Goal: Task Accomplishment & Management: Use online tool/utility

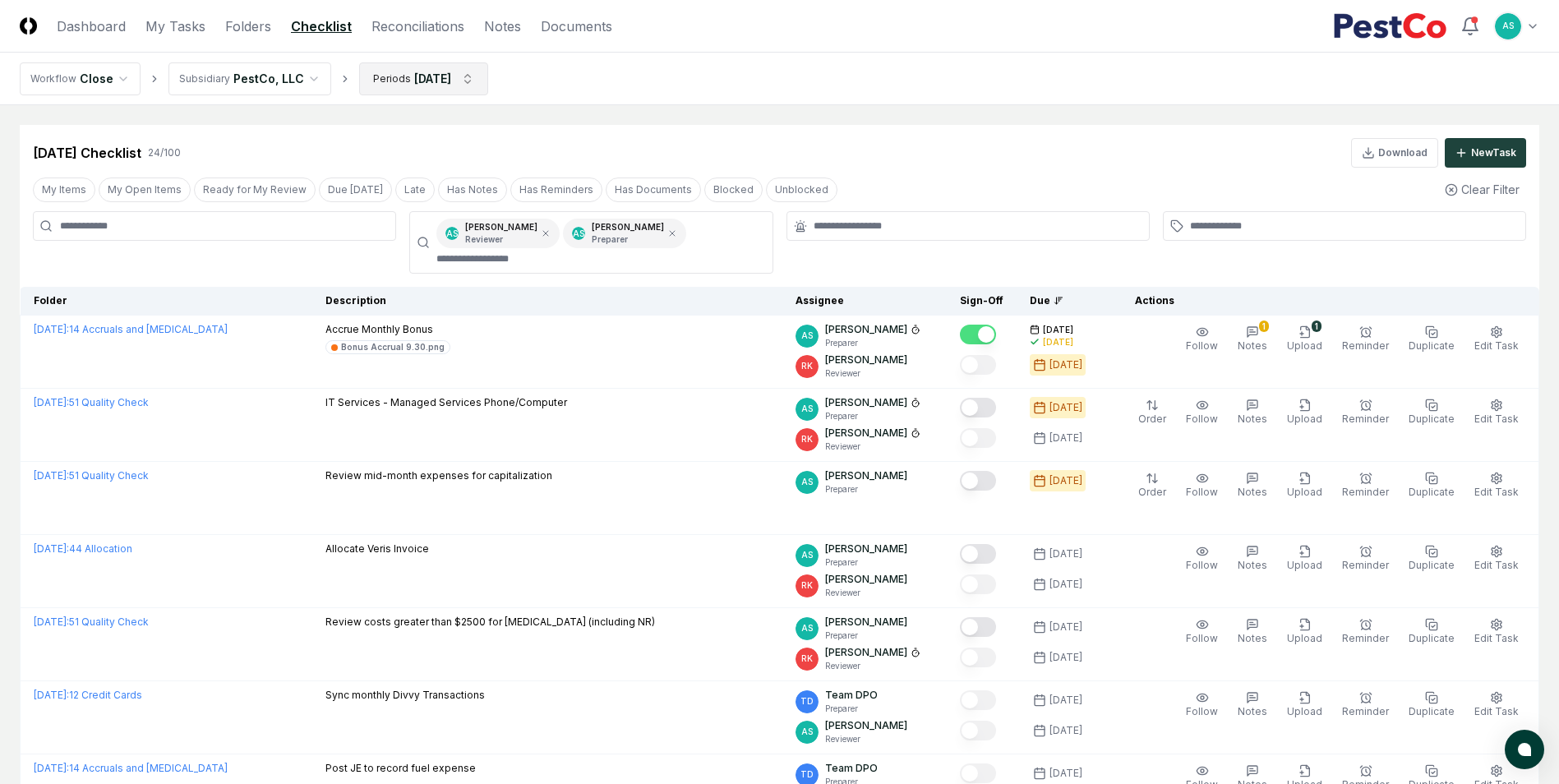
click at [451, 63] on nav "Workflow Close Subsidiary PestCo, LLC Periods [DATE]" at bounding box center [780, 78] width 1559 height 52
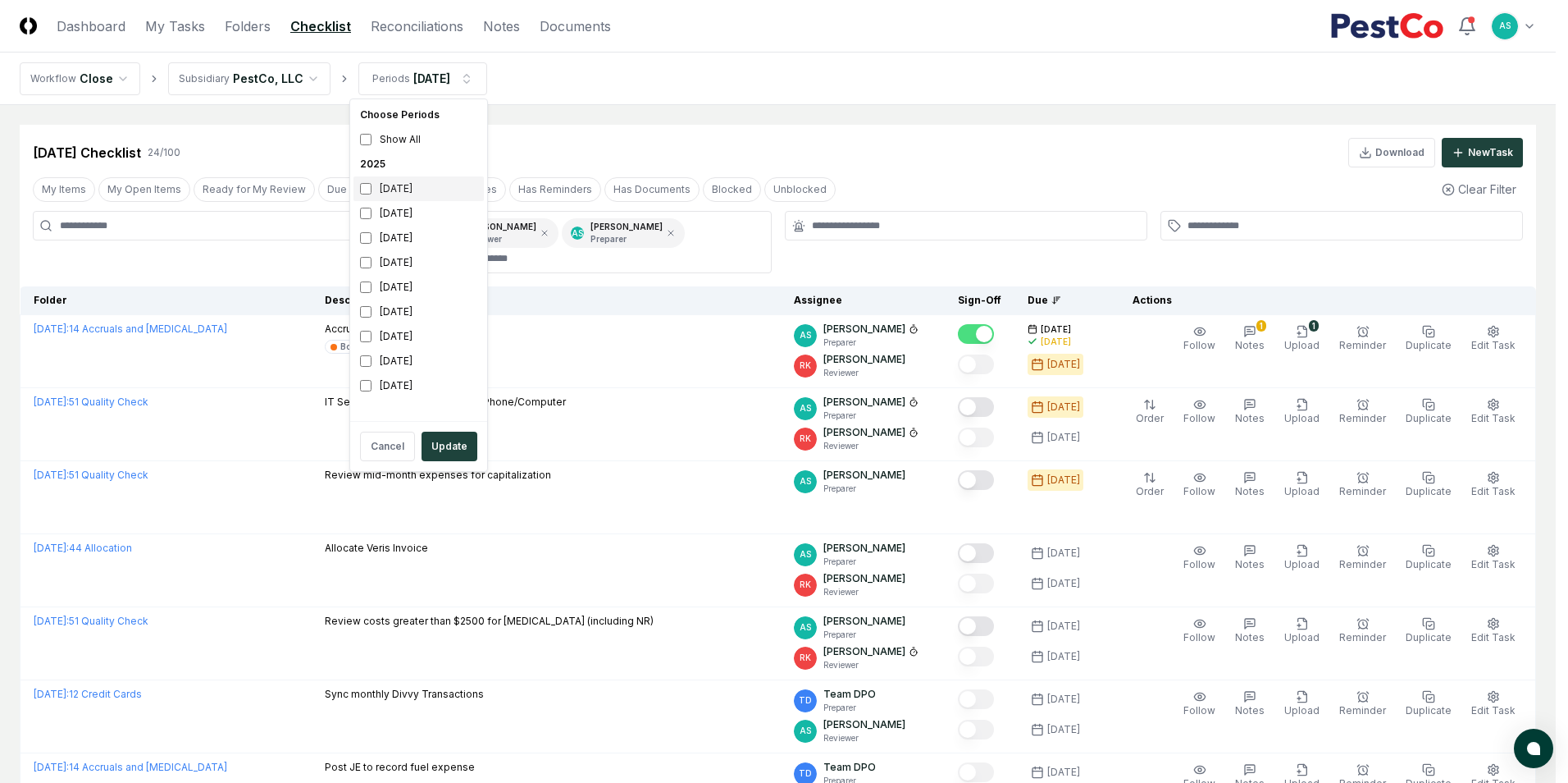
click at [371, 194] on div "[DATE]" at bounding box center [418, 188] width 130 height 25
click at [454, 441] on button "Update" at bounding box center [449, 446] width 56 height 30
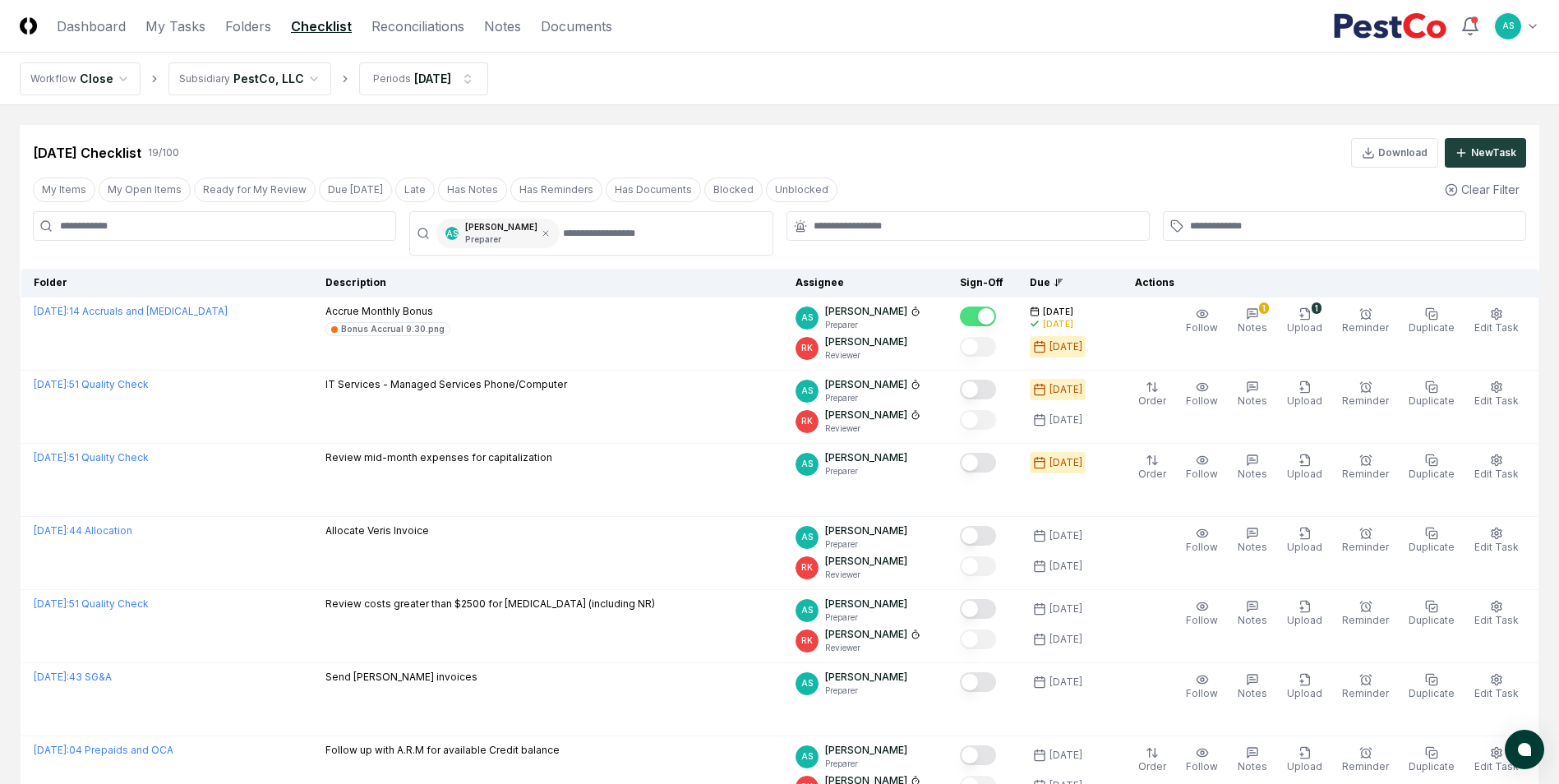
click at [530, 233] on div "AS [PERSON_NAME] Preparer" at bounding box center [497, 234] width 123 height 30
click at [541, 236] on icon at bounding box center [546, 234] width 10 height 10
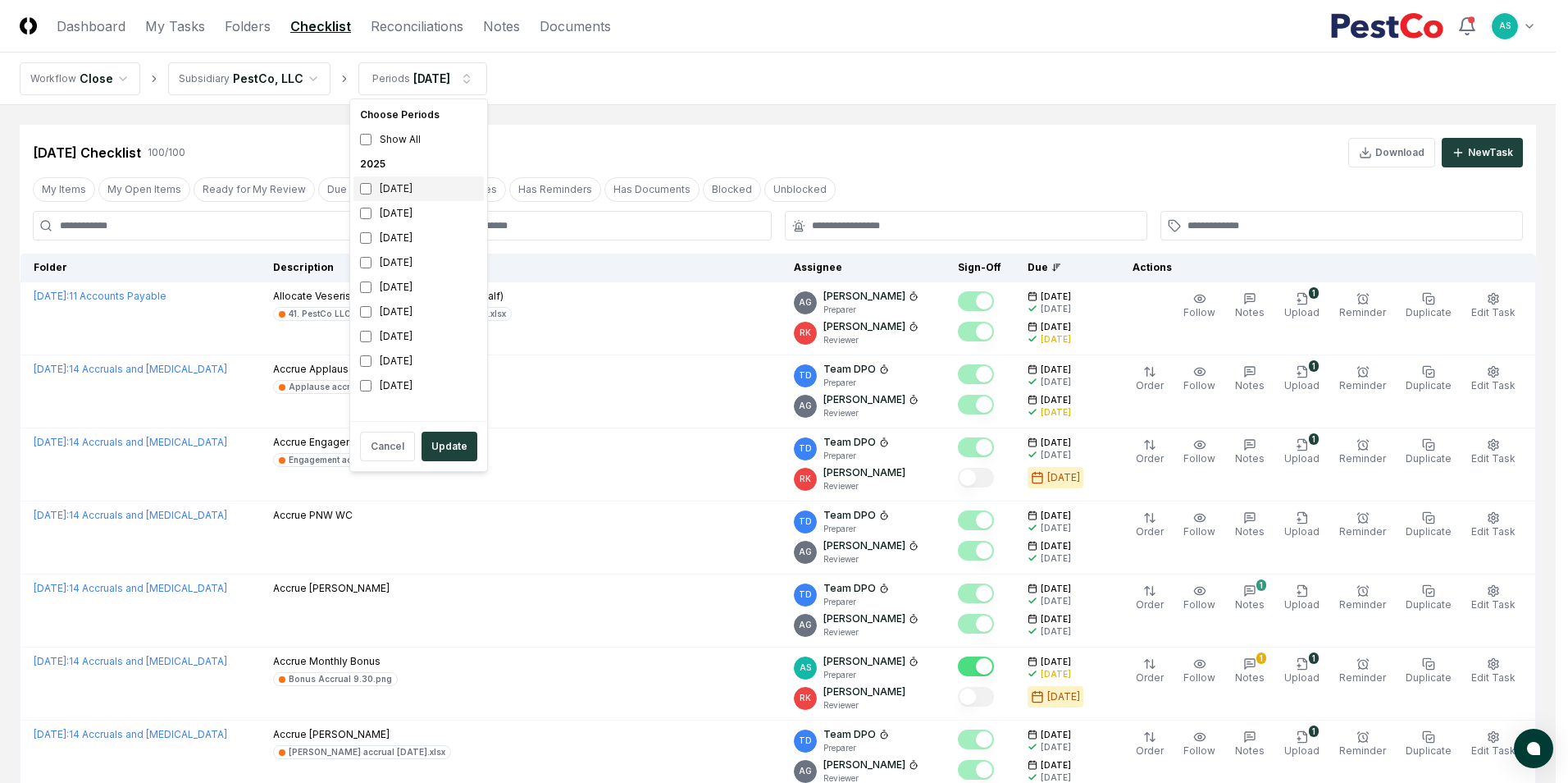
click at [371, 192] on div "[DATE]" at bounding box center [418, 188] width 130 height 25
click at [436, 443] on button "Update" at bounding box center [449, 446] width 56 height 30
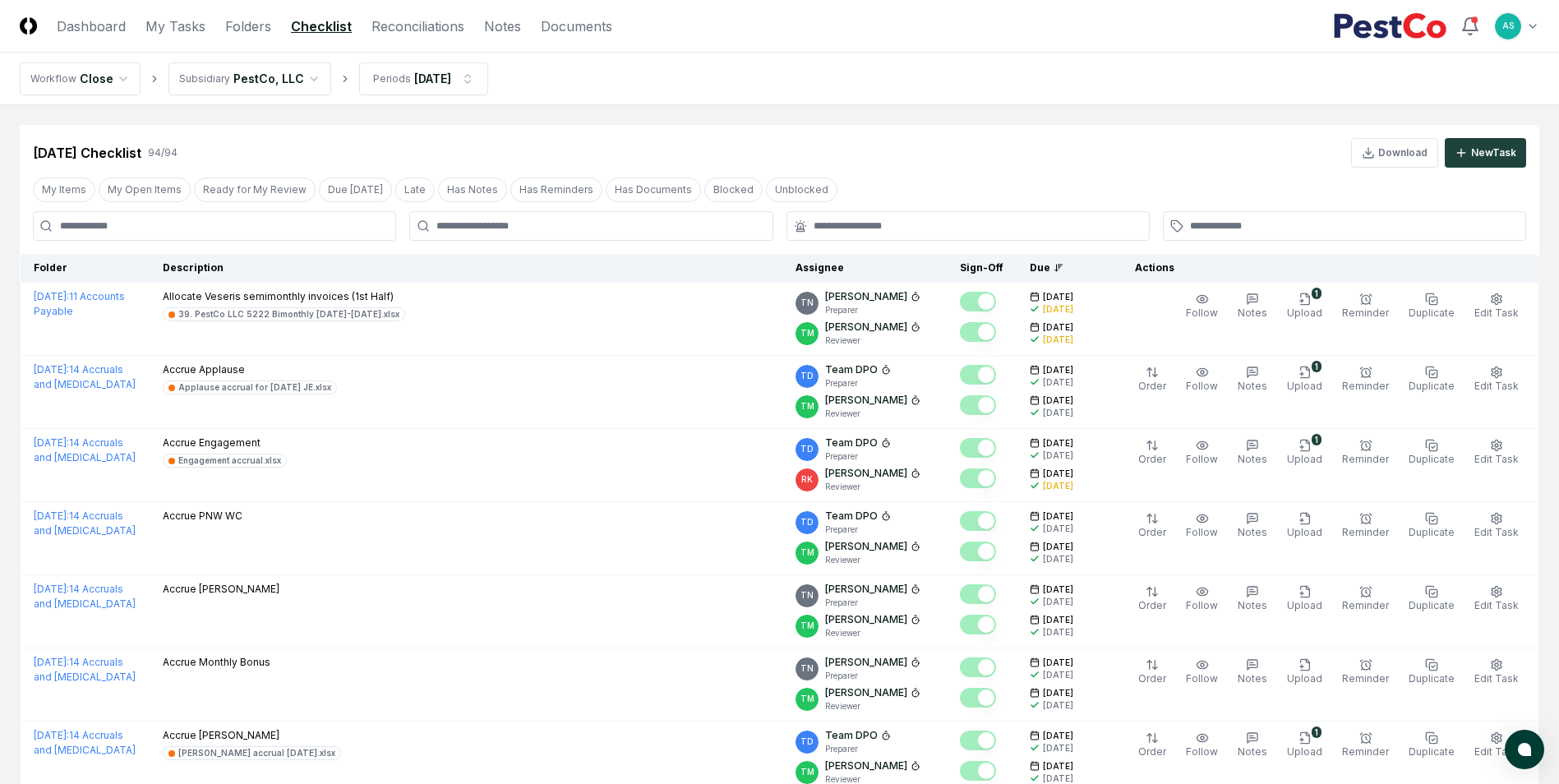
click at [329, 234] on input at bounding box center [214, 226] width 363 height 30
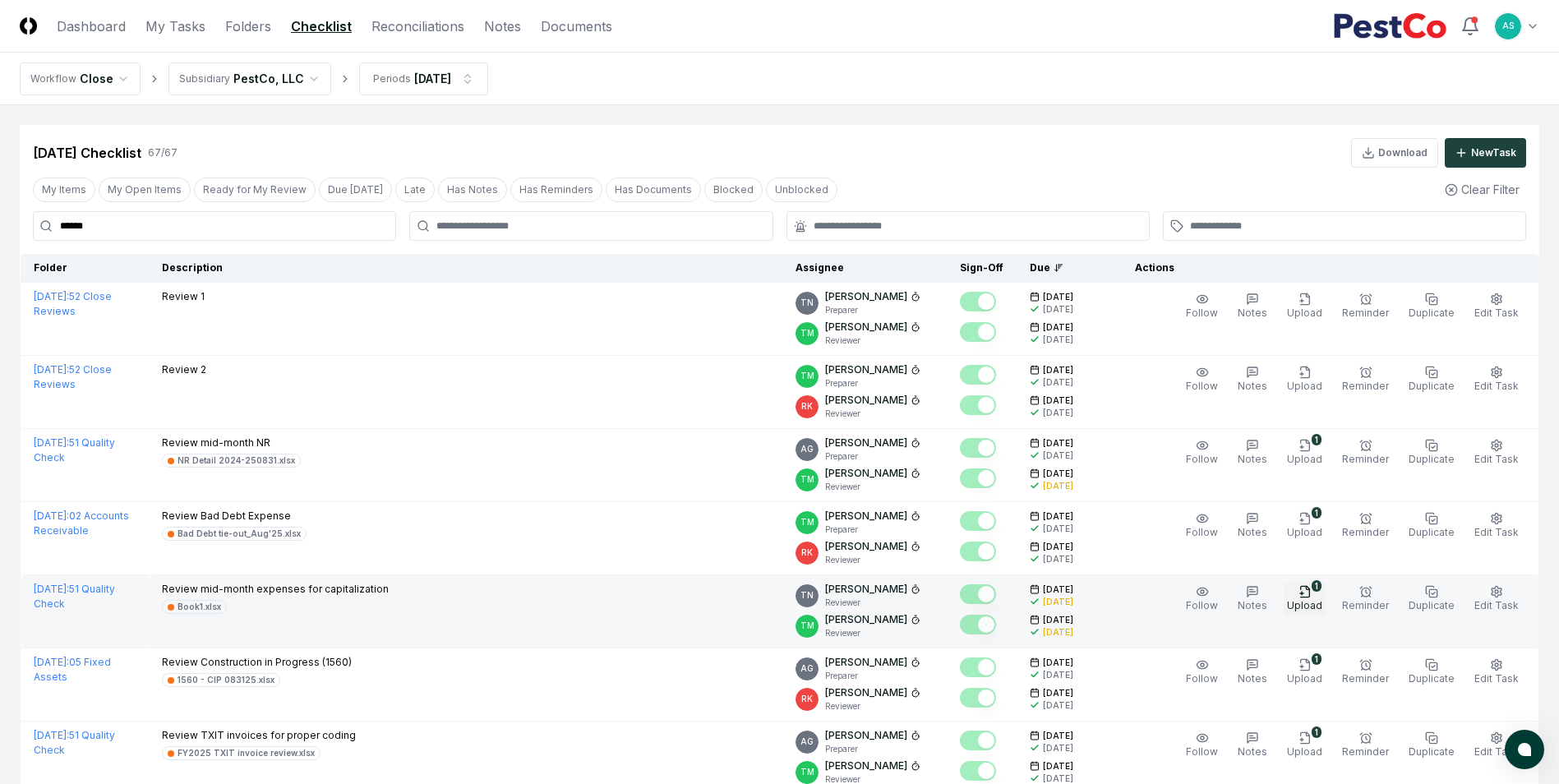
type input "******"
click at [1320, 595] on button "1 Upload" at bounding box center [1304, 599] width 41 height 35
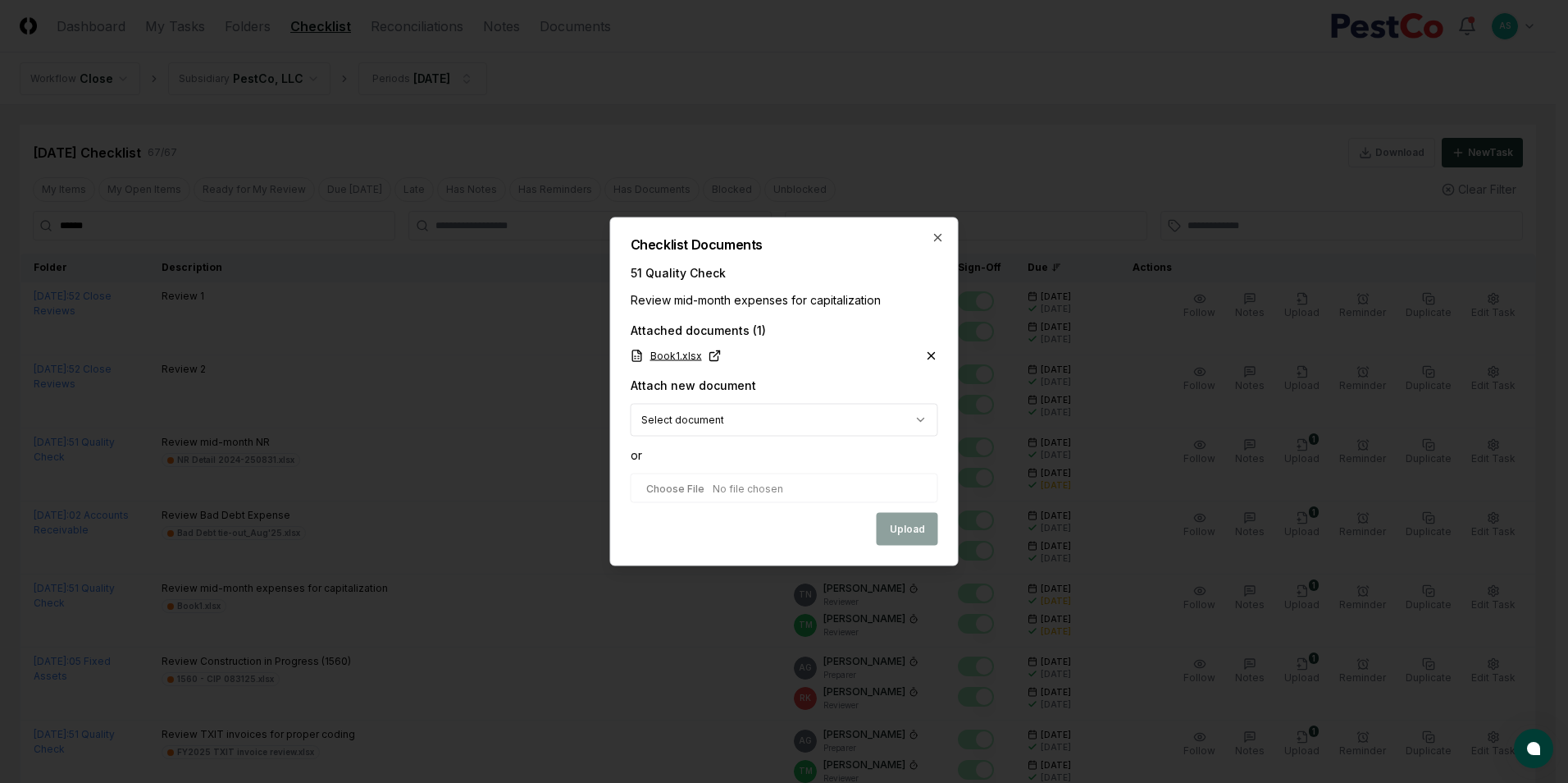
click at [674, 358] on link "Book1.xlsx" at bounding box center [676, 356] width 91 height 15
click at [930, 243] on h2 "Checklist Documents" at bounding box center [784, 244] width 307 height 13
click at [935, 241] on icon "button" at bounding box center [937, 237] width 13 height 13
